Goal: Information Seeking & Learning: Learn about a topic

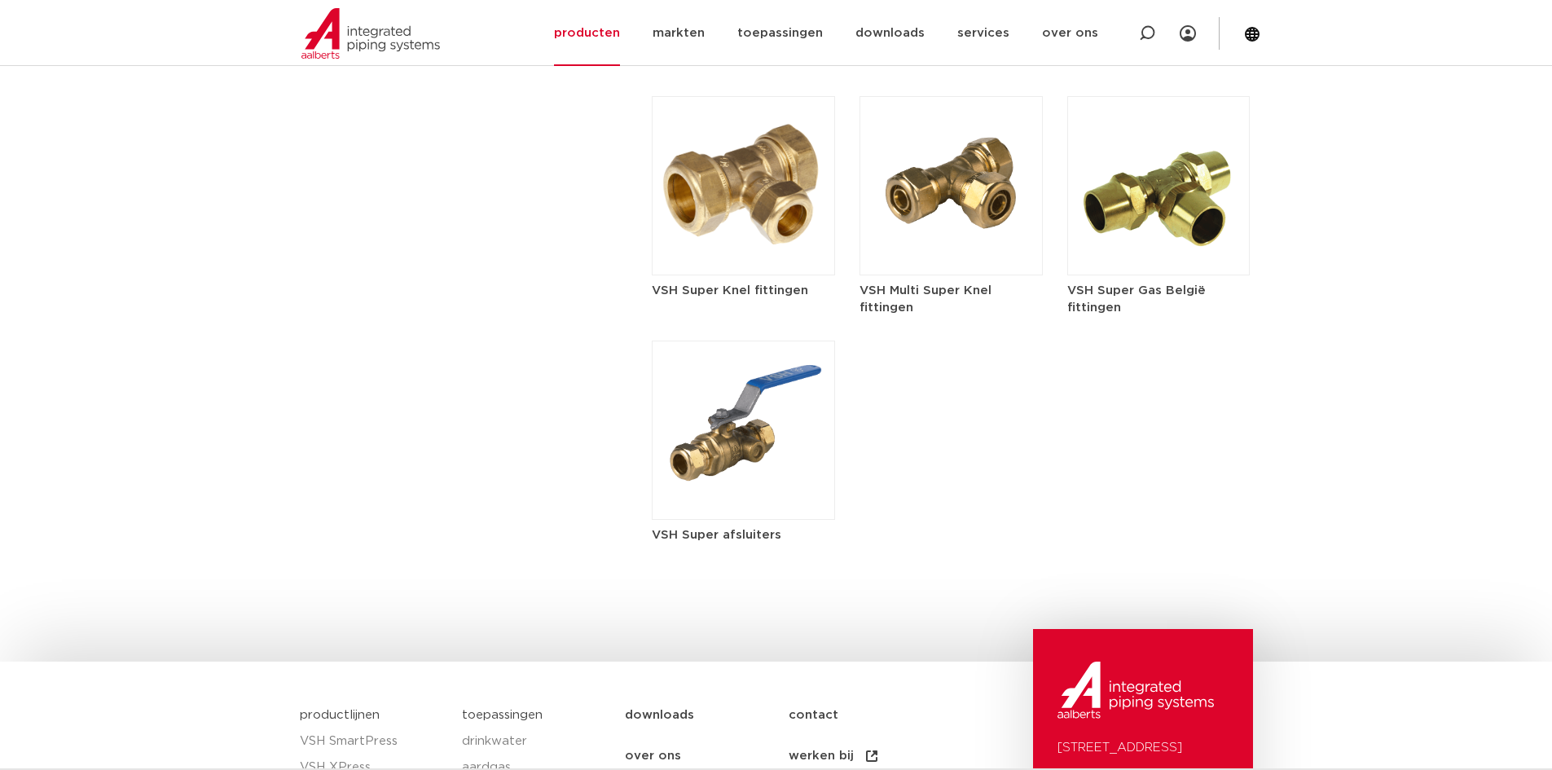
scroll to position [2118, 0]
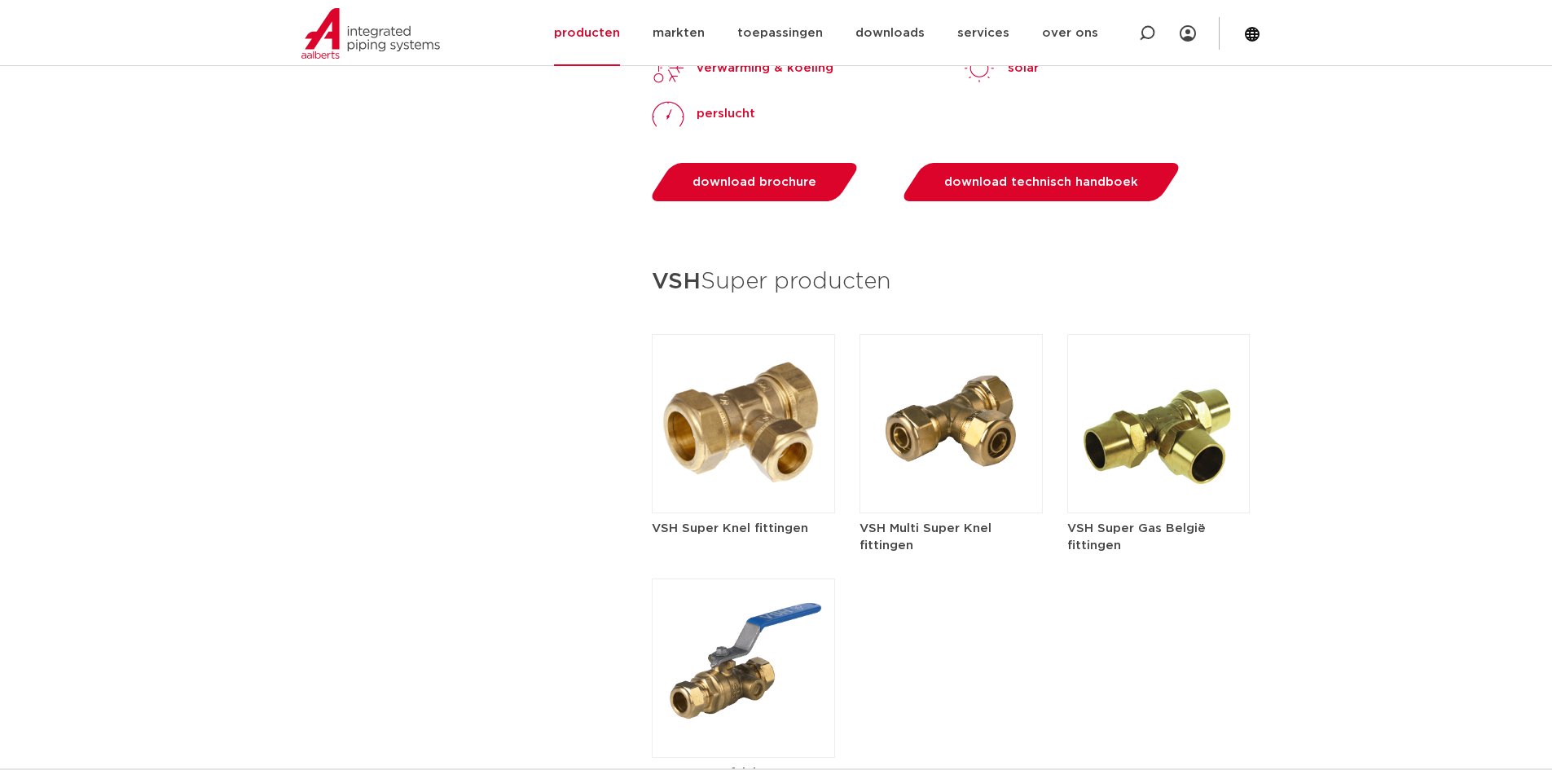
click at [742, 433] on img at bounding box center [743, 423] width 183 height 179
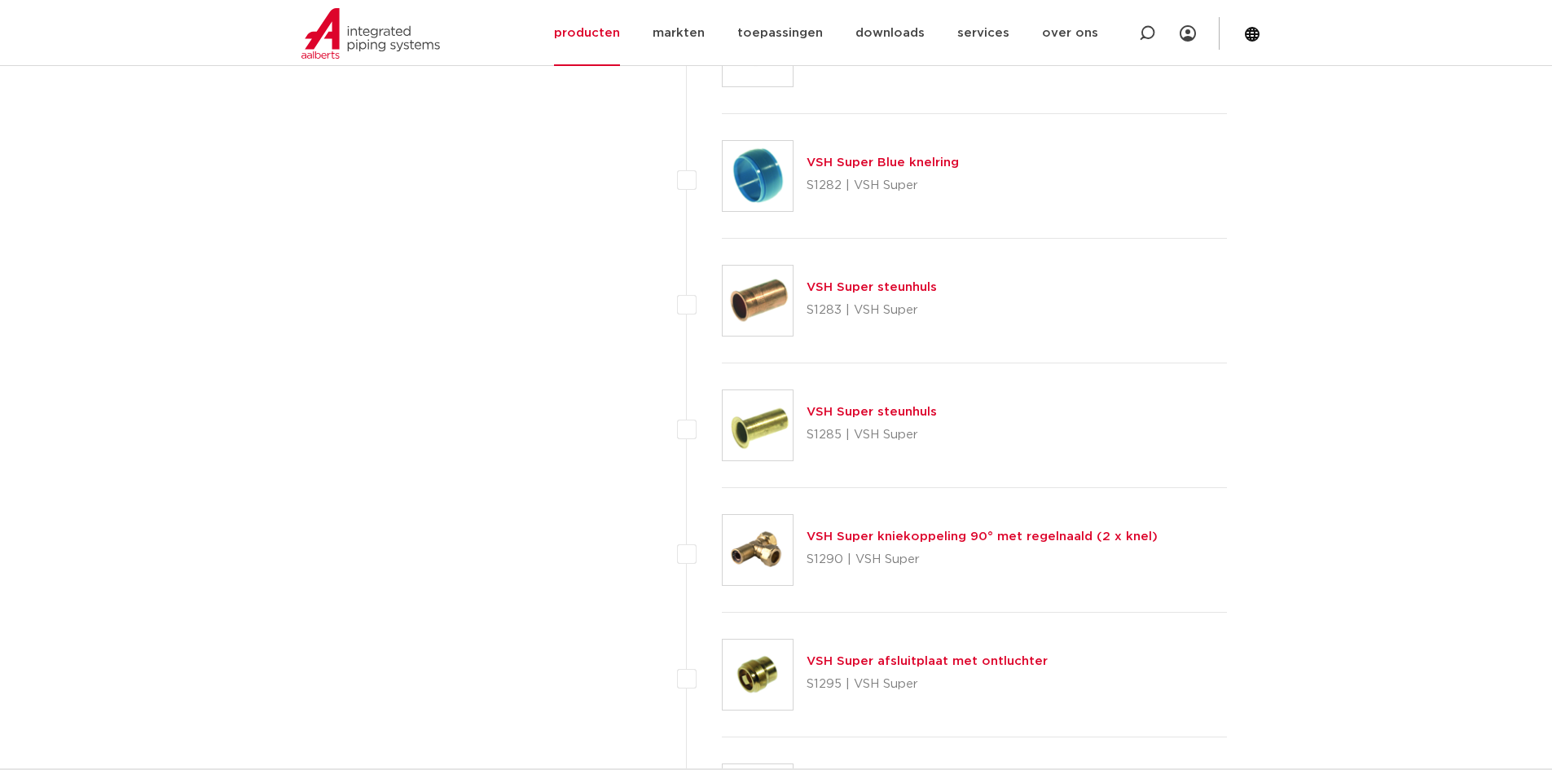
scroll to position [5702, 0]
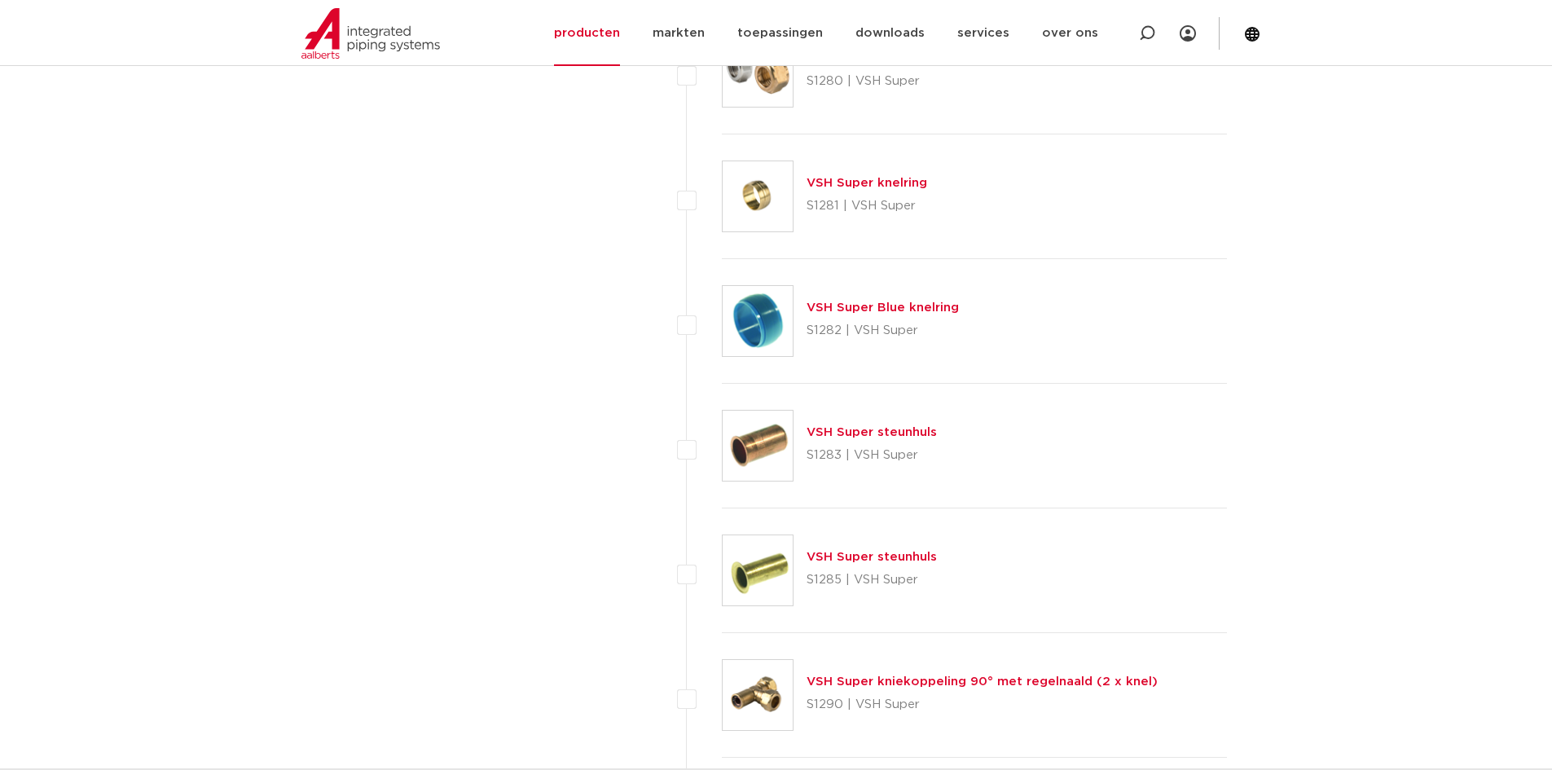
click at [725, 298] on img at bounding box center [758, 321] width 70 height 70
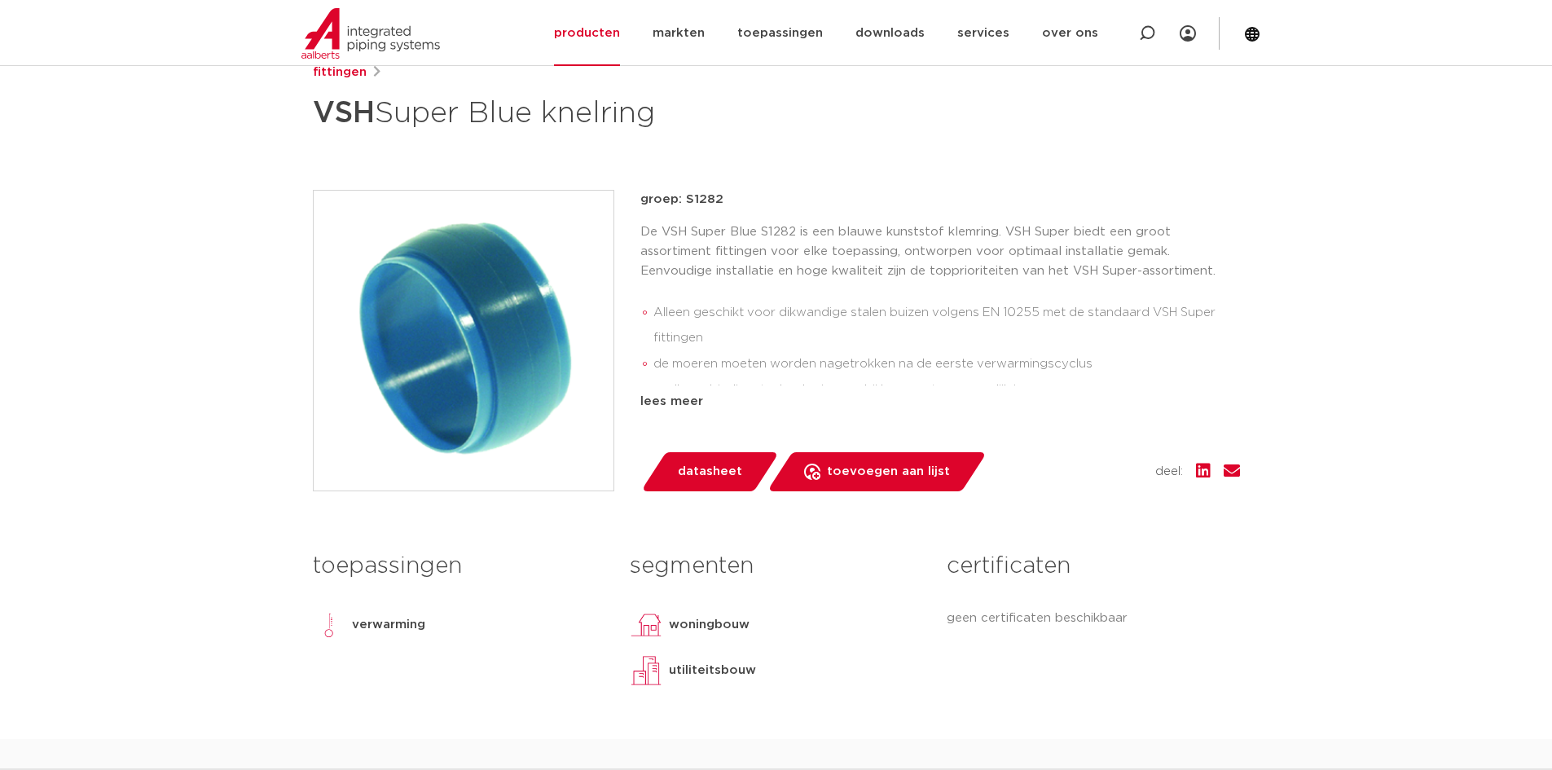
scroll to position [244, 0]
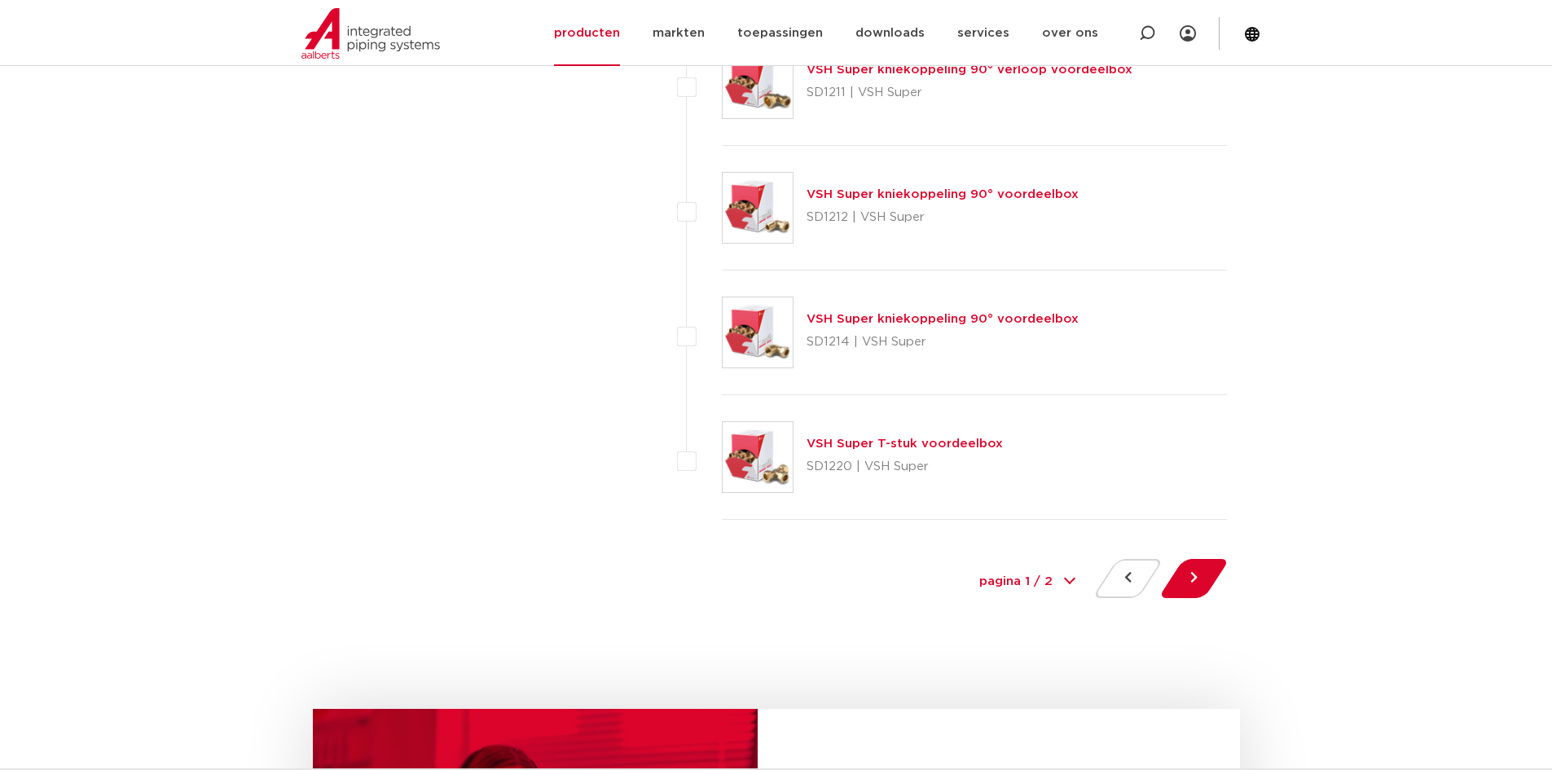
scroll to position [7413, 0]
